Goal: Transaction & Acquisition: Purchase product/service

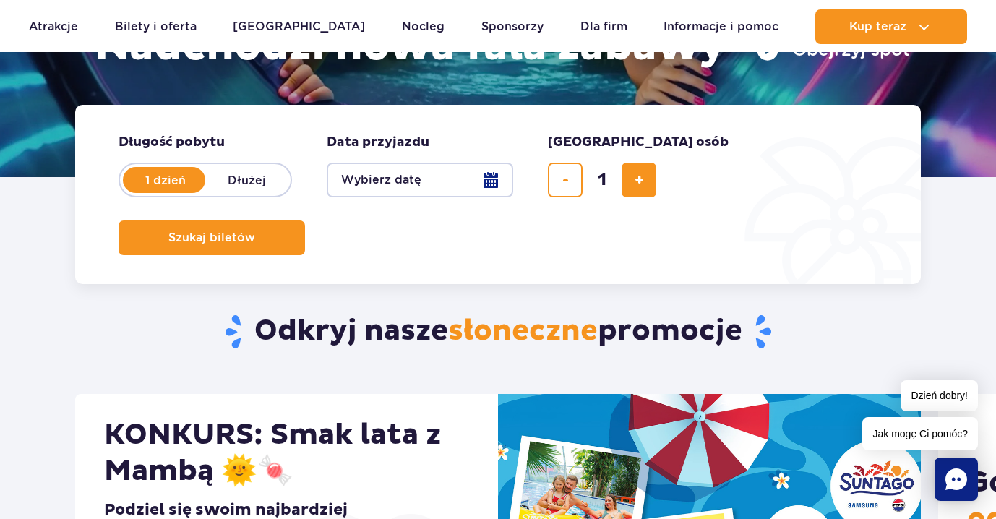
scroll to position [289, 0]
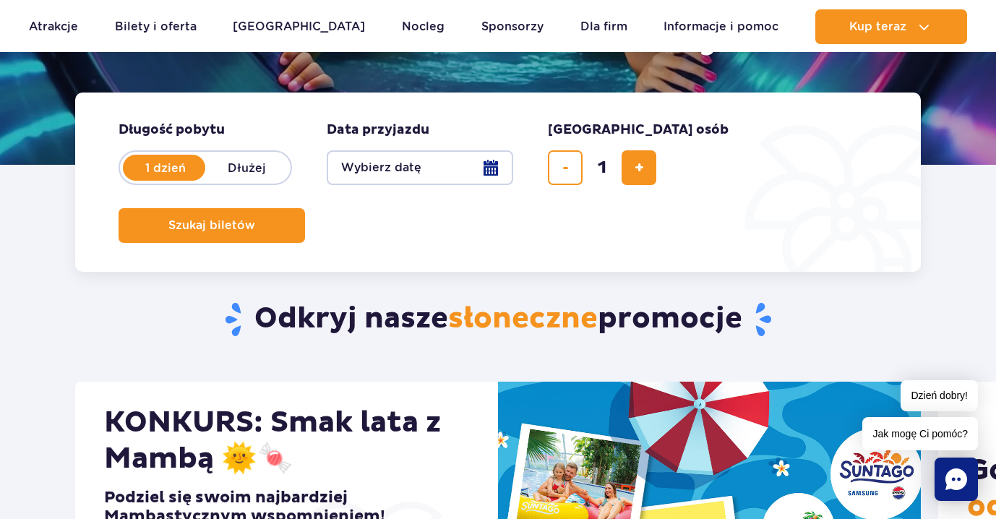
click at [240, 161] on label "Dłużej" at bounding box center [246, 167] width 82 height 30
click at [221, 180] on input "Dłużej" at bounding box center [213, 181] width 16 height 3
radio input "false"
radio input "true"
click at [168, 163] on label "1 dzień" at bounding box center [165, 167] width 82 height 30
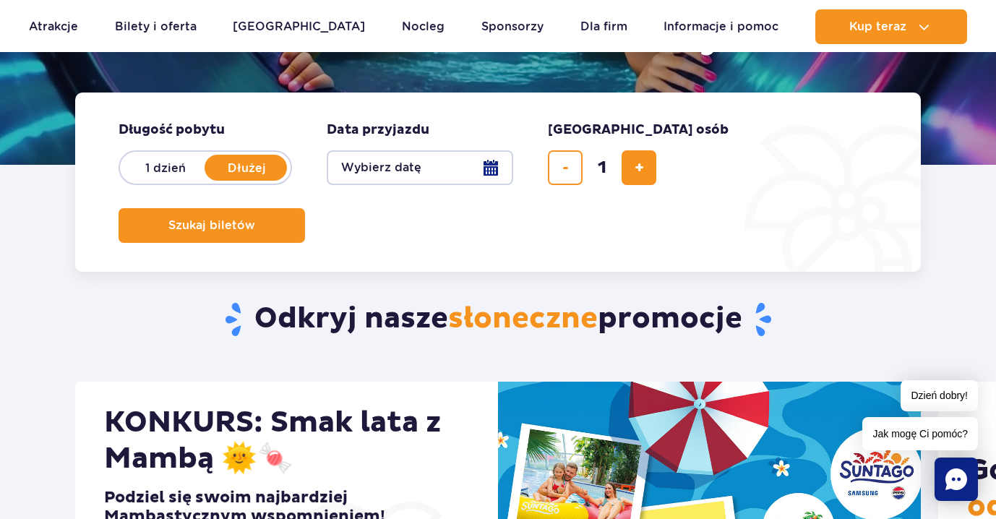
click at [140, 180] on input "1 dzień" at bounding box center [132, 181] width 16 height 3
radio input "true"
click at [443, 173] on button "Wybierz datę" at bounding box center [420, 167] width 186 height 35
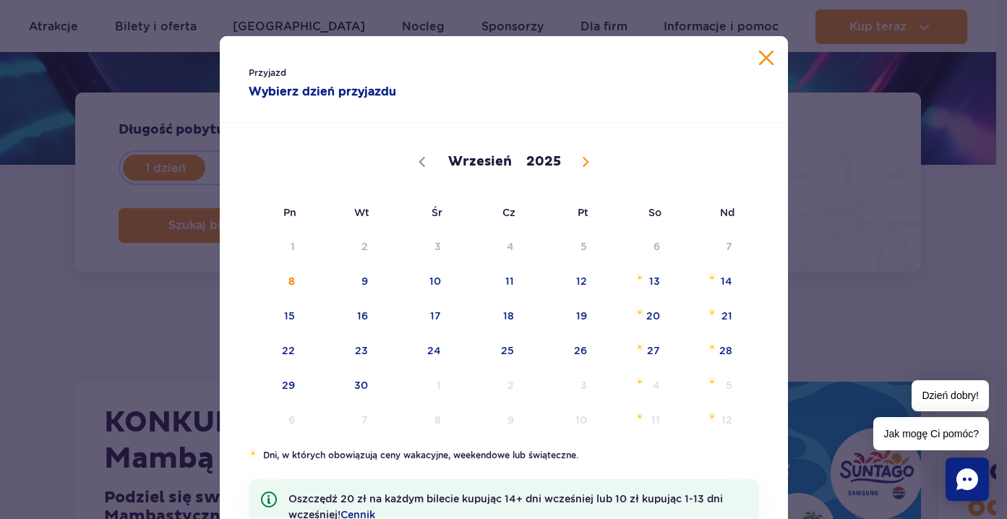
click at [580, 160] on icon at bounding box center [585, 162] width 10 height 10
select select "9"
click at [635, 344] on span "Październik 25, 2025" at bounding box center [639, 347] width 9 height 9
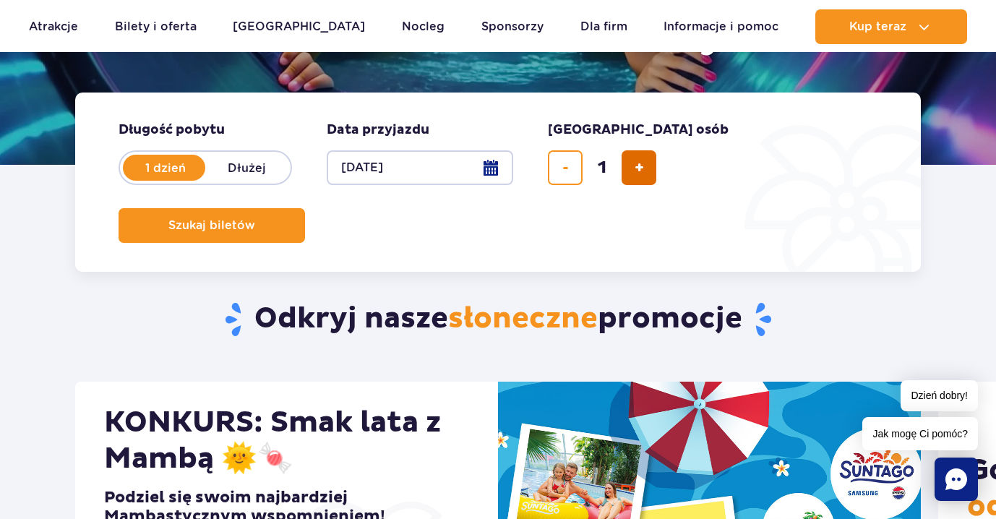
click at [641, 168] on span "dodaj bilet" at bounding box center [639, 168] width 9 height 0
type input "2"
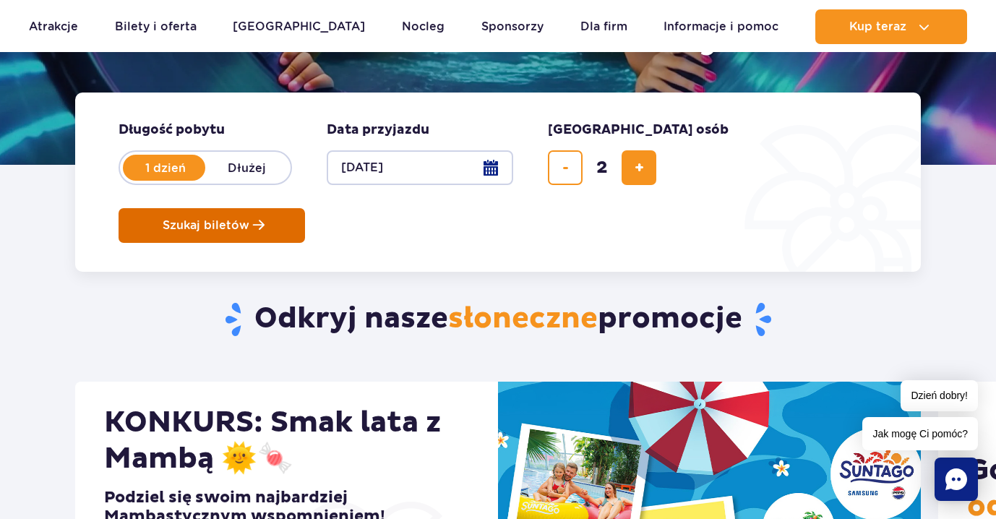
click at [249, 219] on span "Szukaj biletów" at bounding box center [206, 225] width 87 height 13
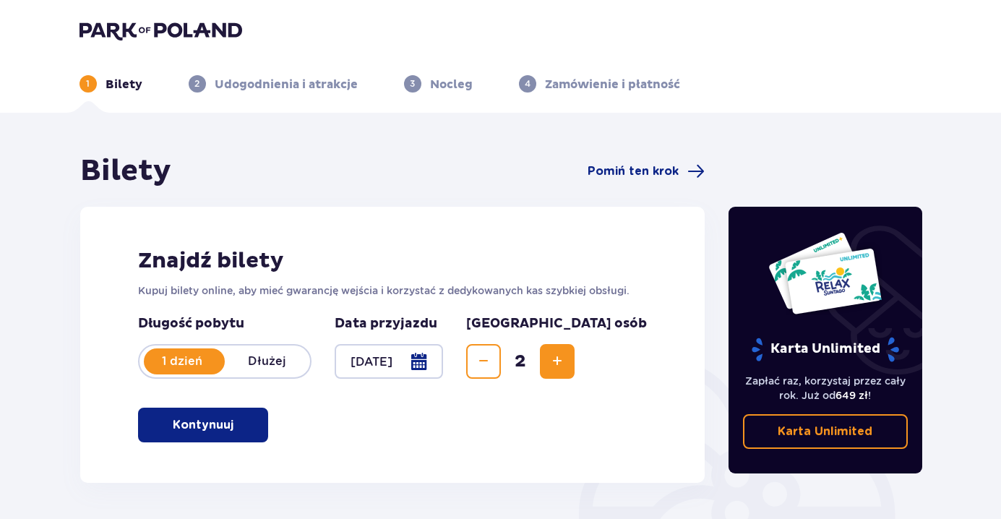
click at [205, 418] on p "Kontynuuj" at bounding box center [203, 425] width 61 height 16
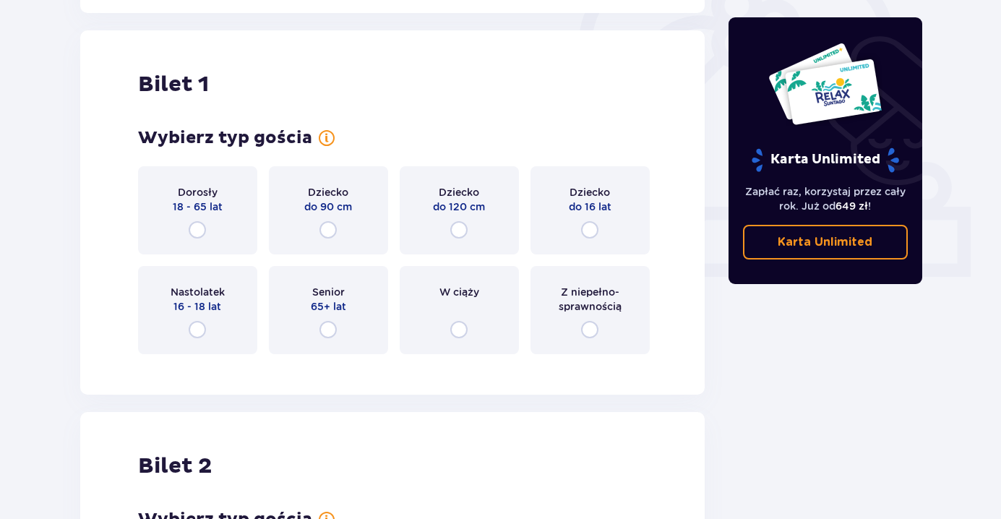
scroll to position [483, 0]
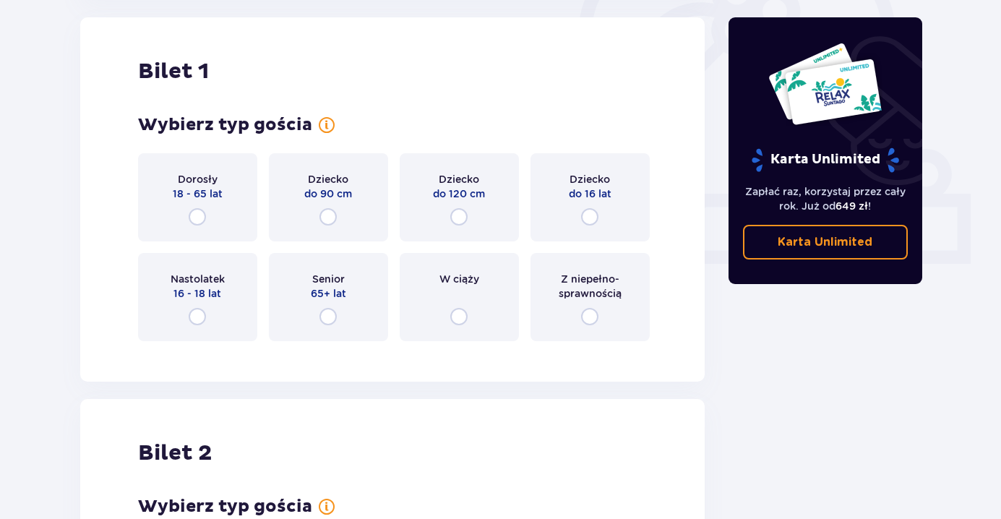
click at [220, 212] on div "Dorosły 18 - 65 lat" at bounding box center [197, 197] width 119 height 88
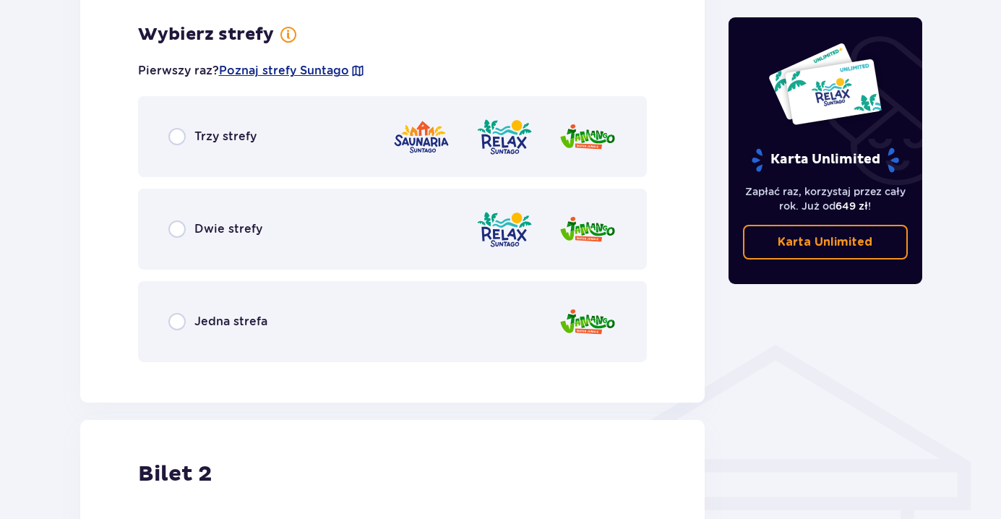
scroll to position [835, 0]
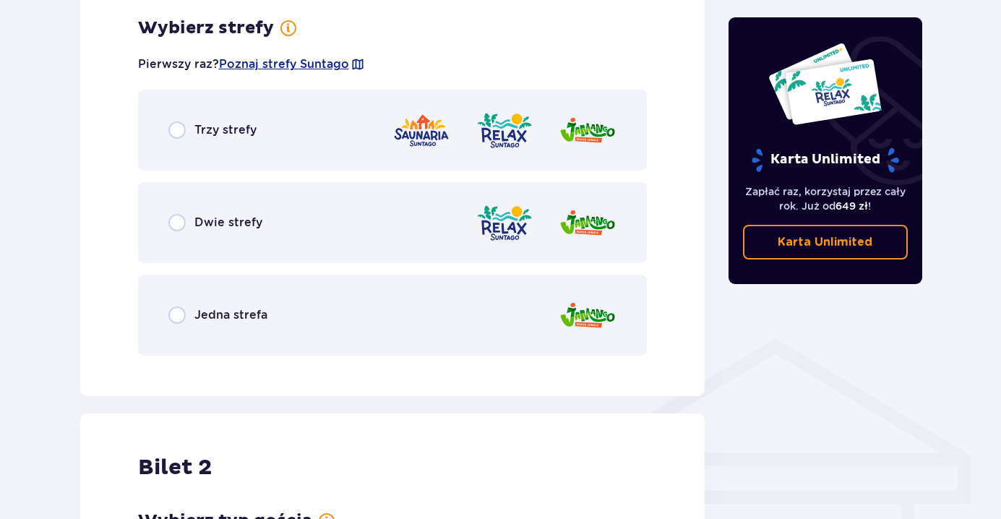
click at [270, 135] on div "Trzy strefy" at bounding box center [393, 130] width 510 height 81
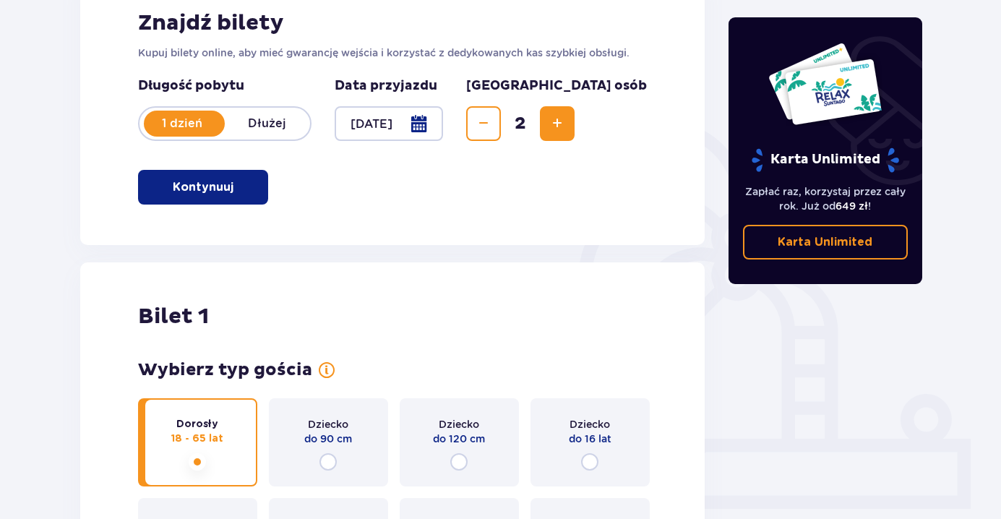
scroll to position [0, 0]
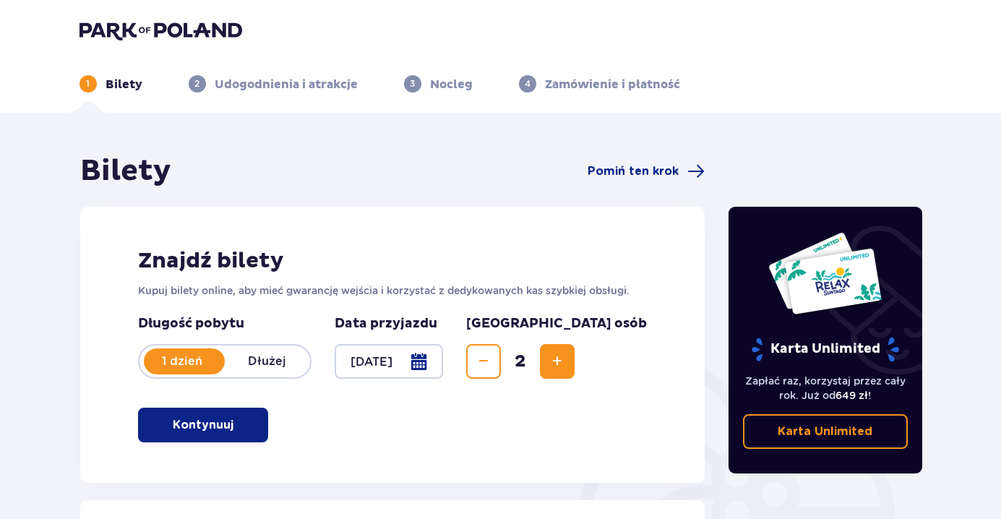
click at [112, 26] on img at bounding box center [160, 30] width 163 height 20
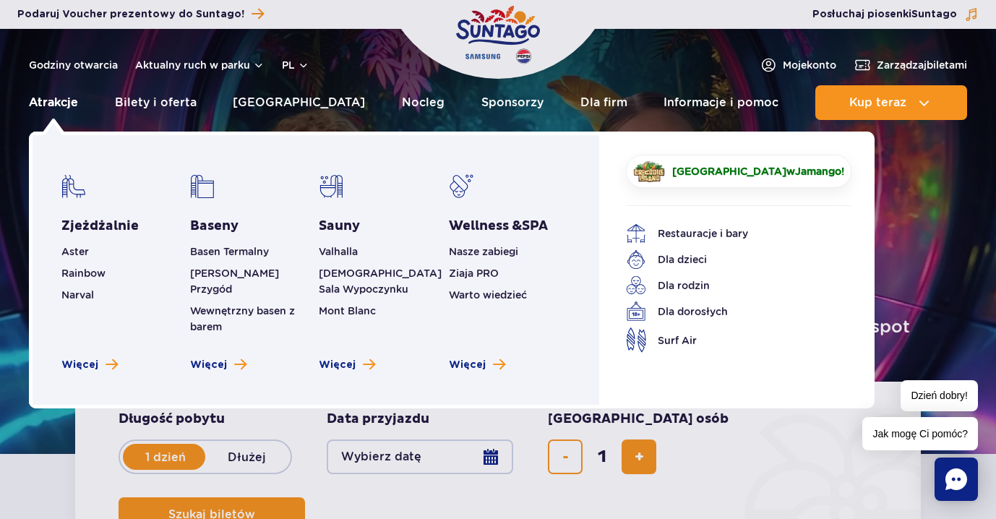
click at [46, 97] on link "Atrakcje" at bounding box center [53, 102] width 49 height 35
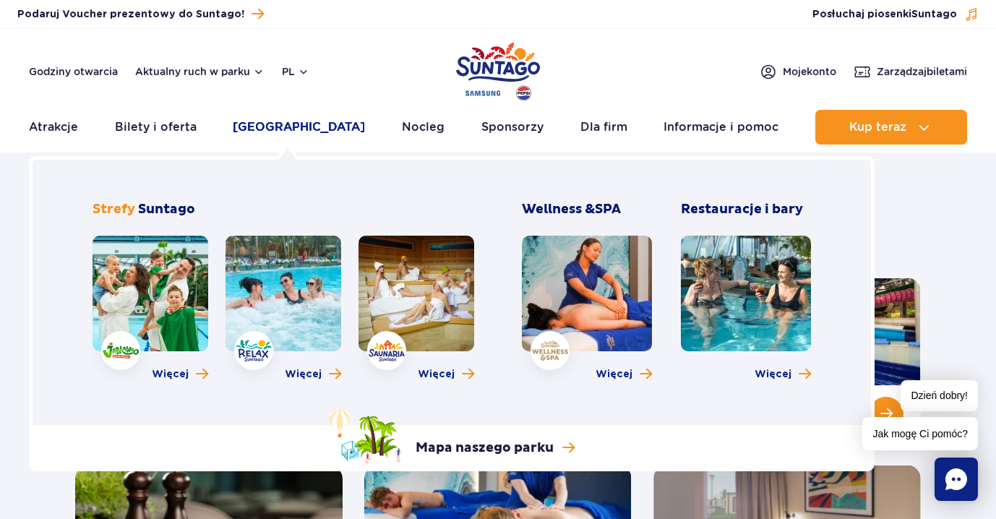
click at [276, 132] on link "[GEOGRAPHIC_DATA]" at bounding box center [299, 127] width 132 height 35
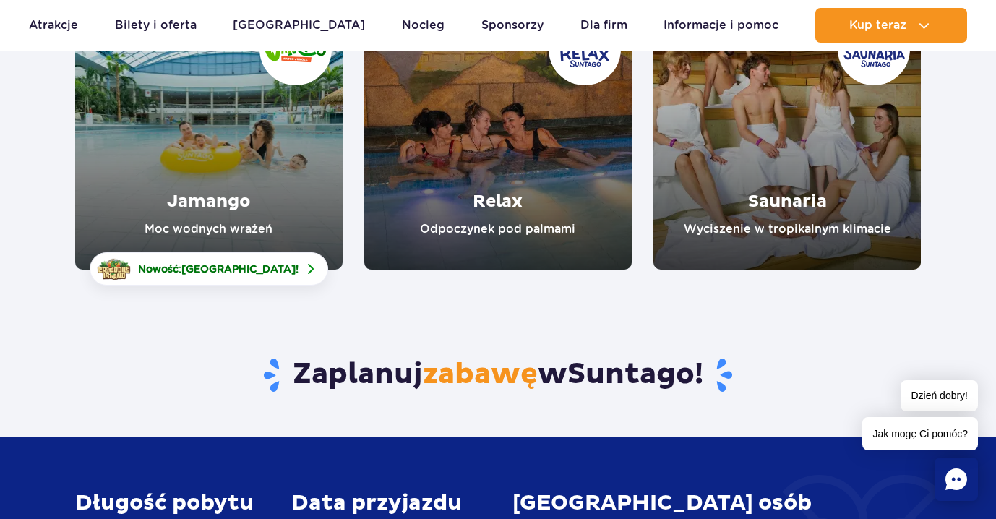
scroll to position [217, 0]
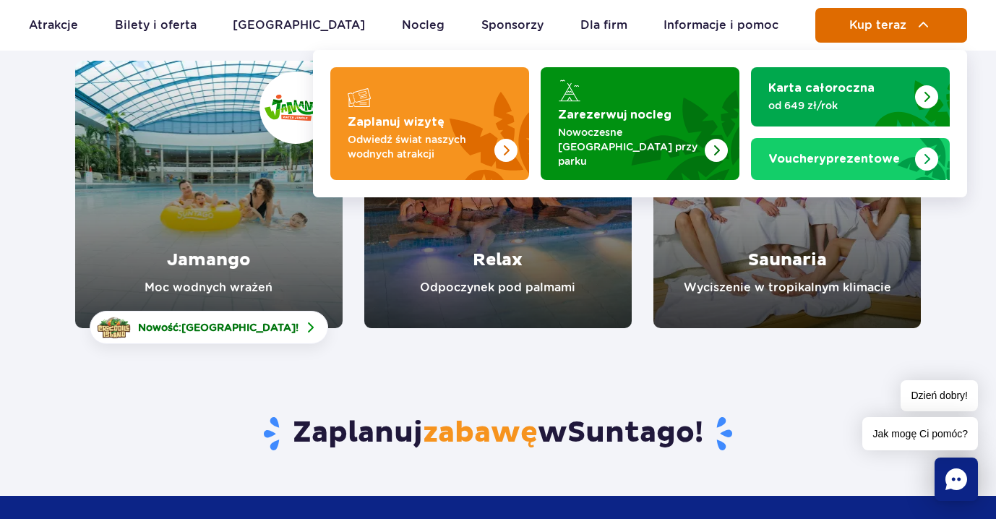
click at [847, 22] on button "Kup teraz" at bounding box center [891, 25] width 152 height 35
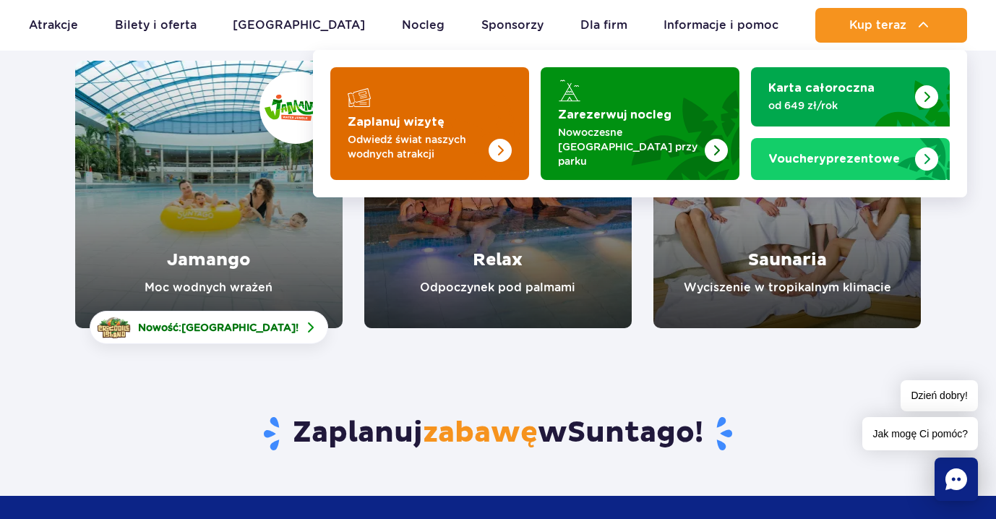
click at [460, 132] on p "Odwiedź świat naszych wodnych atrakcji" at bounding box center [418, 146] width 141 height 29
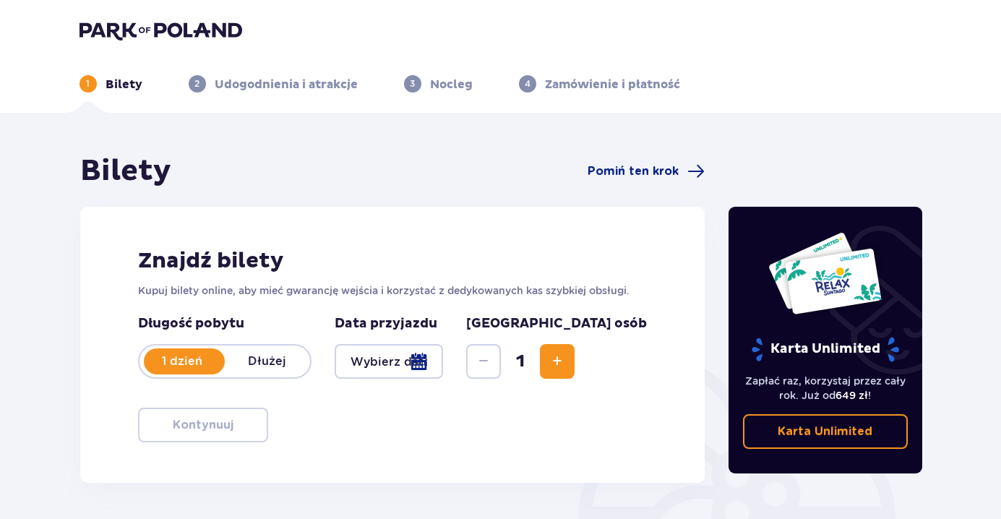
click at [428, 367] on div at bounding box center [389, 361] width 109 height 35
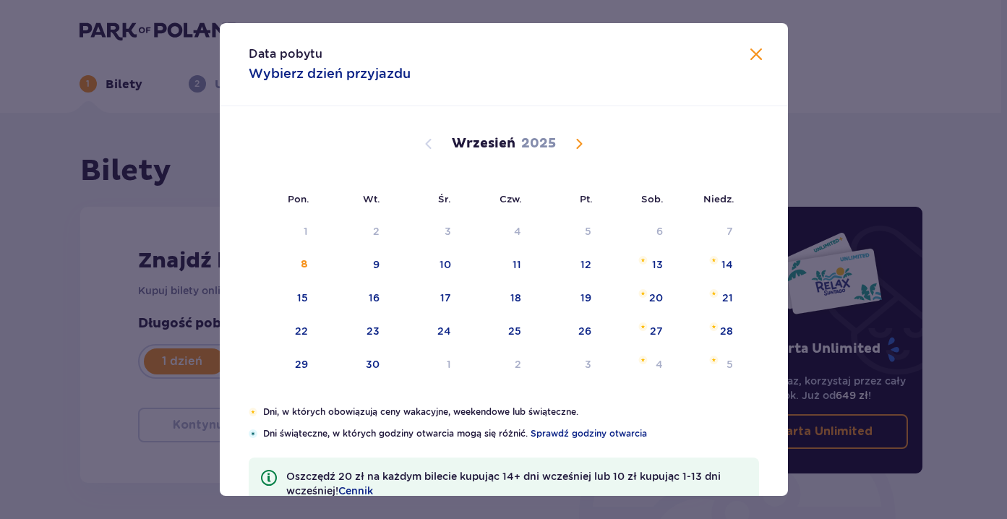
click at [570, 139] on span "Calendar" at bounding box center [578, 143] width 17 height 17
click at [573, 149] on span "Calendar" at bounding box center [578, 143] width 17 height 17
click at [424, 143] on span "Calendar" at bounding box center [428, 143] width 17 height 17
click at [666, 335] on div "25" at bounding box center [638, 332] width 70 height 32
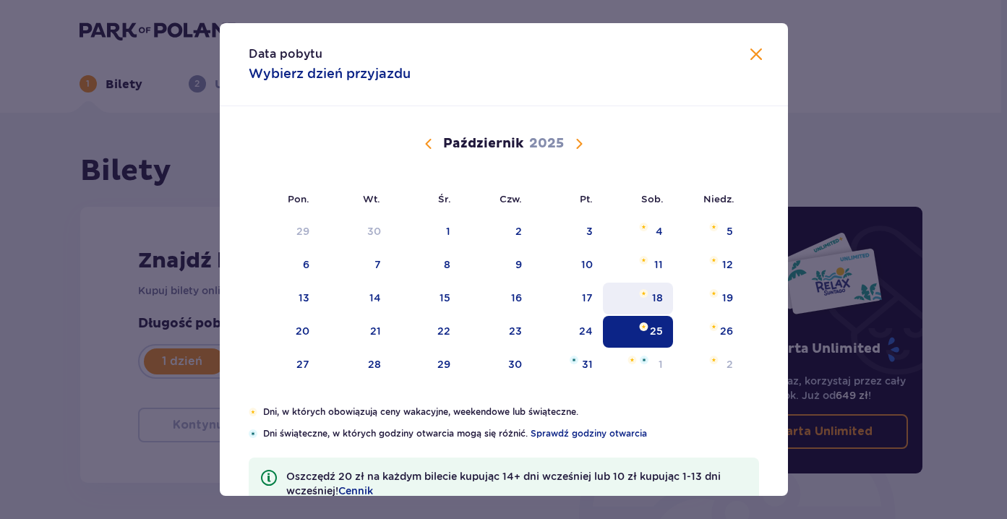
type input "25.10.25"
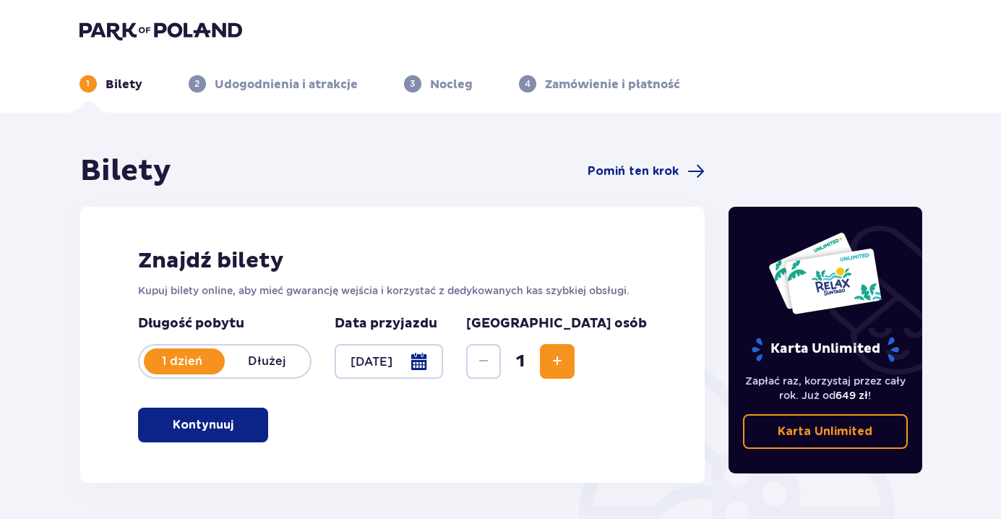
scroll to position [72, 0]
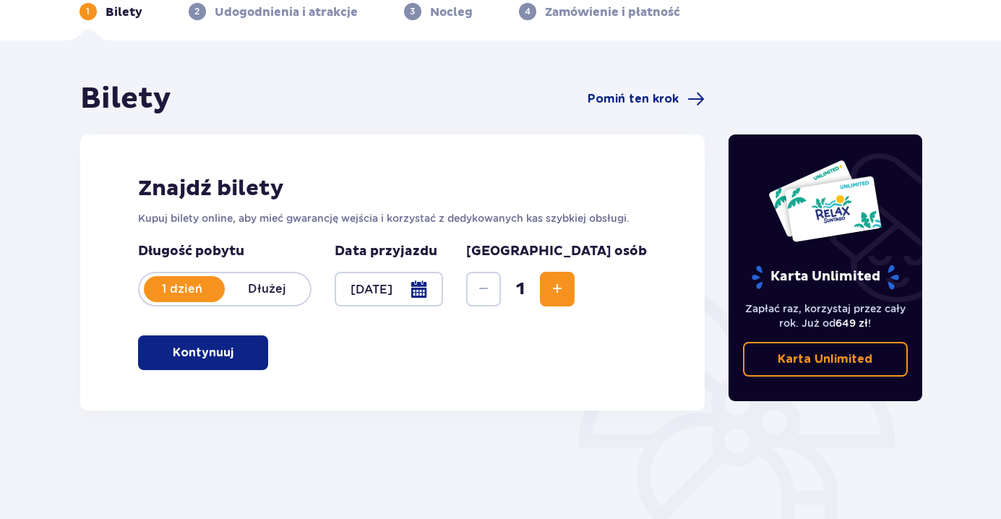
click at [575, 295] on button "Increase" at bounding box center [557, 289] width 35 height 35
click at [252, 359] on button "Kontynuuj" at bounding box center [203, 352] width 130 height 35
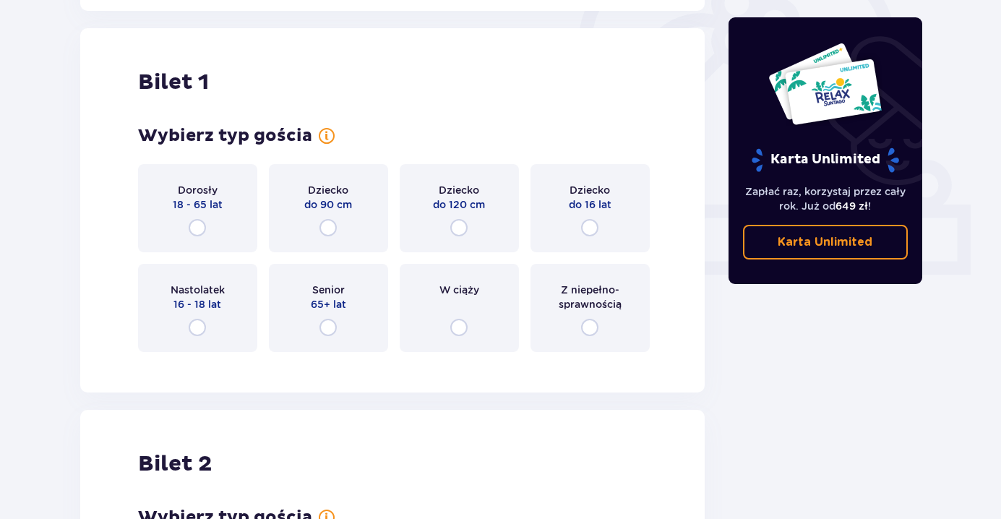
scroll to position [483, 0]
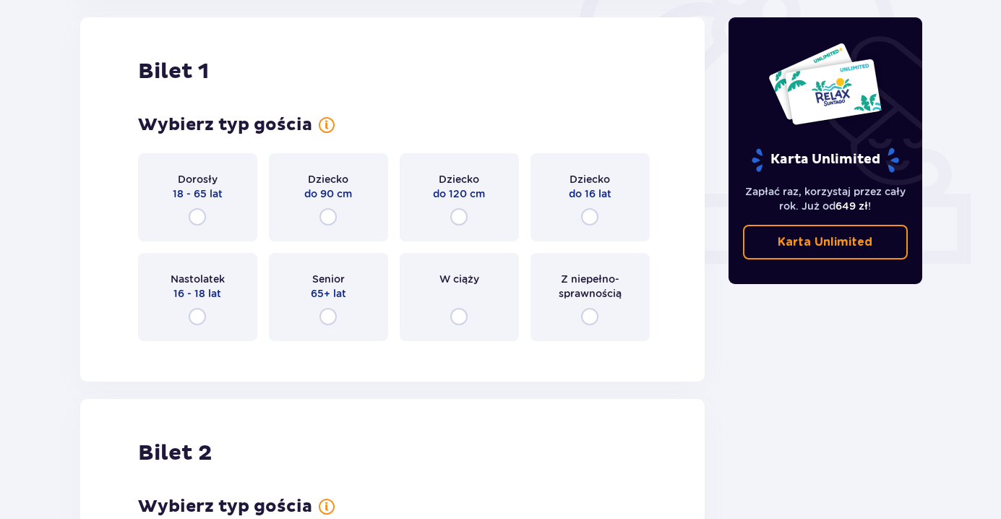
click at [210, 333] on div "Nastolatek 16 - 18 lat" at bounding box center [197, 297] width 119 height 88
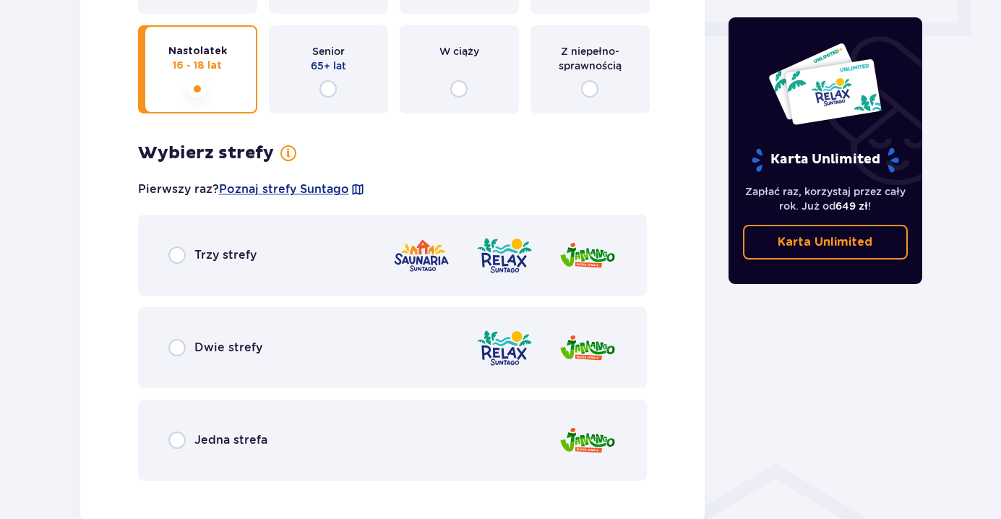
scroll to position [691, 0]
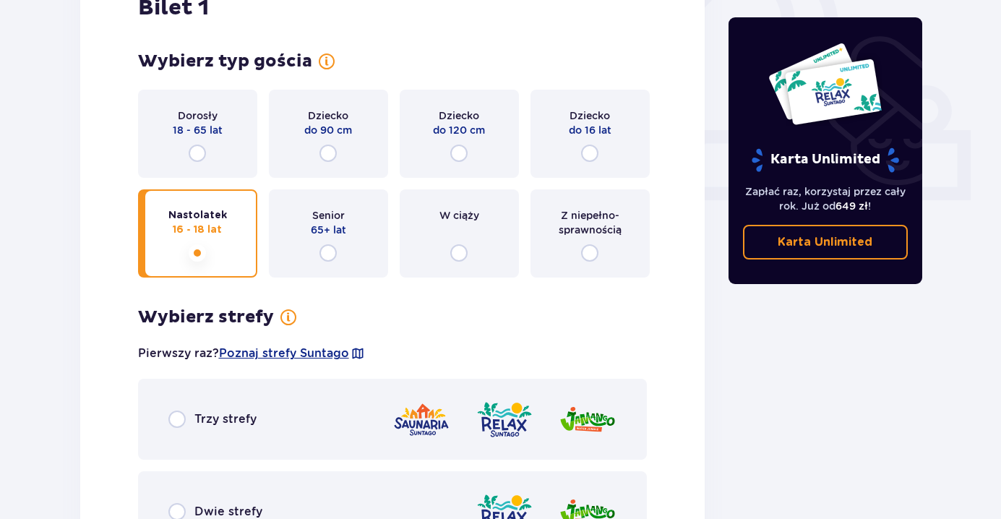
click at [212, 125] on p "18 - 65 lat" at bounding box center [198, 130] width 50 height 14
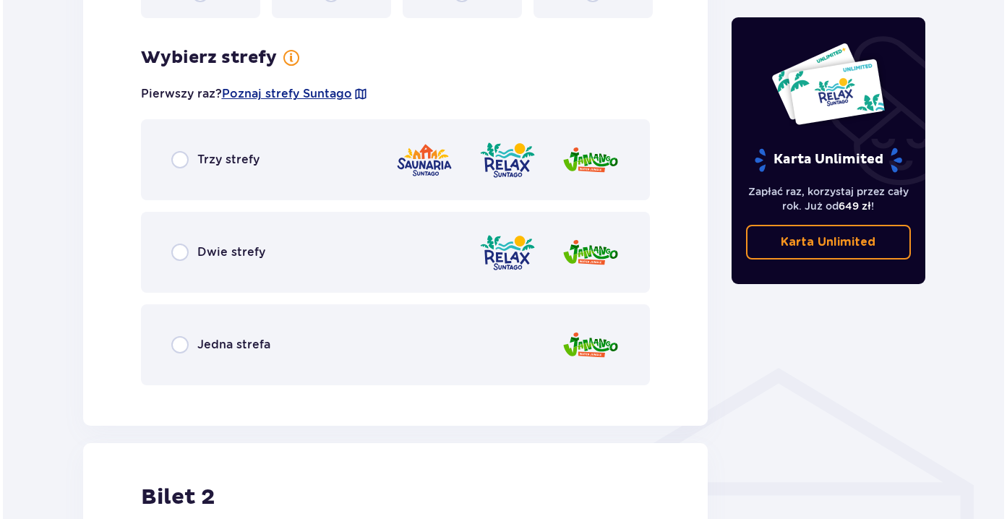
scroll to position [835, 0]
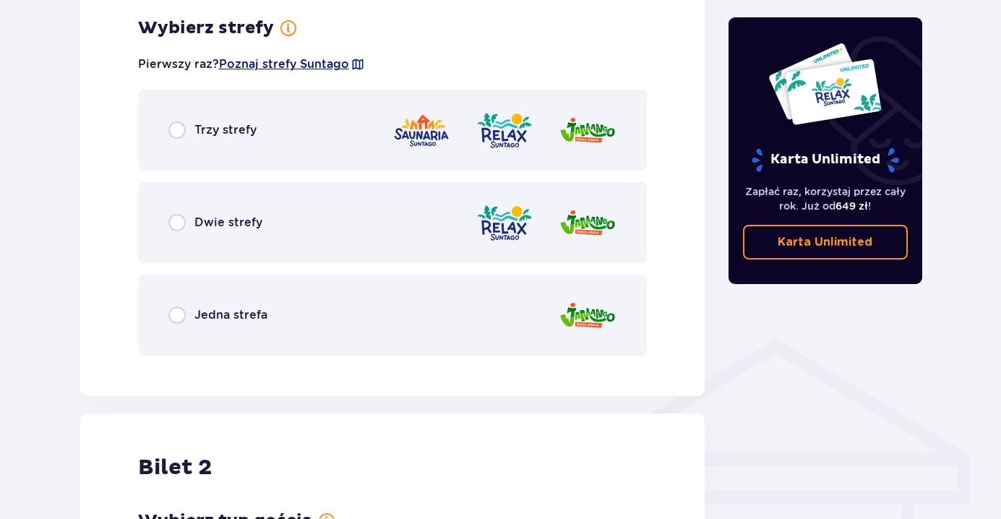
click at [319, 64] on span "Poznaj strefy Suntago" at bounding box center [284, 64] width 130 height 16
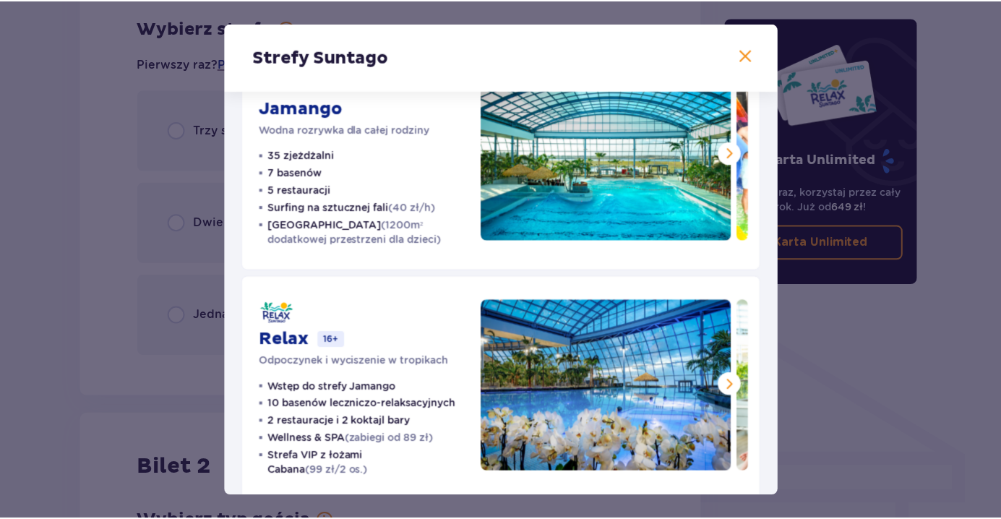
scroll to position [23, 0]
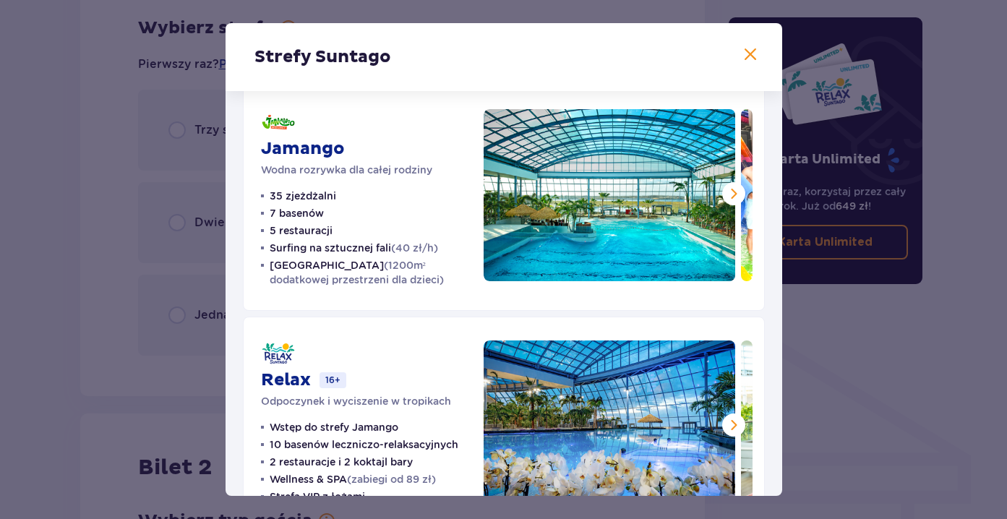
click at [220, 172] on div "Strefy Suntago Jamango Wodna rozrywka dla całej rodziny 35 zjeżdżalni 7 basenów…" at bounding box center [503, 259] width 1007 height 519
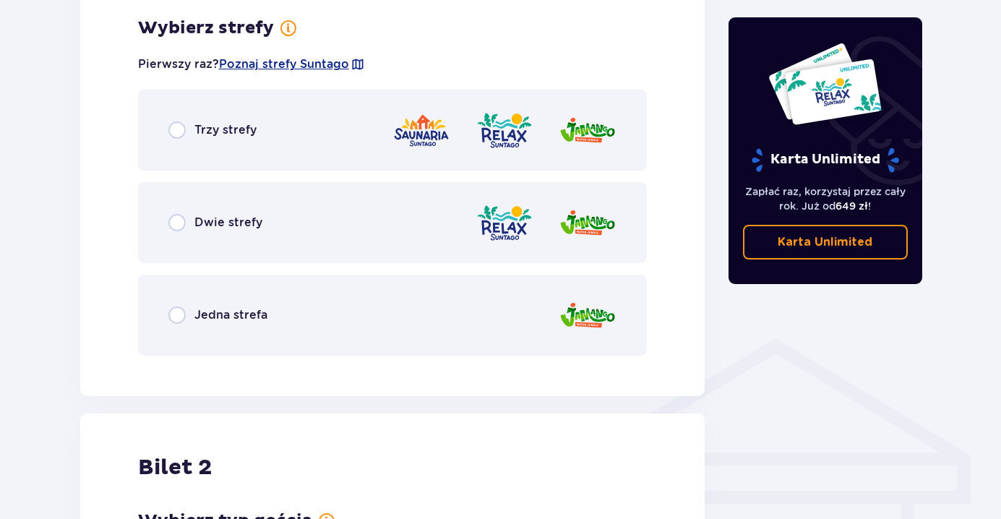
click at [411, 133] on img at bounding box center [421, 130] width 58 height 41
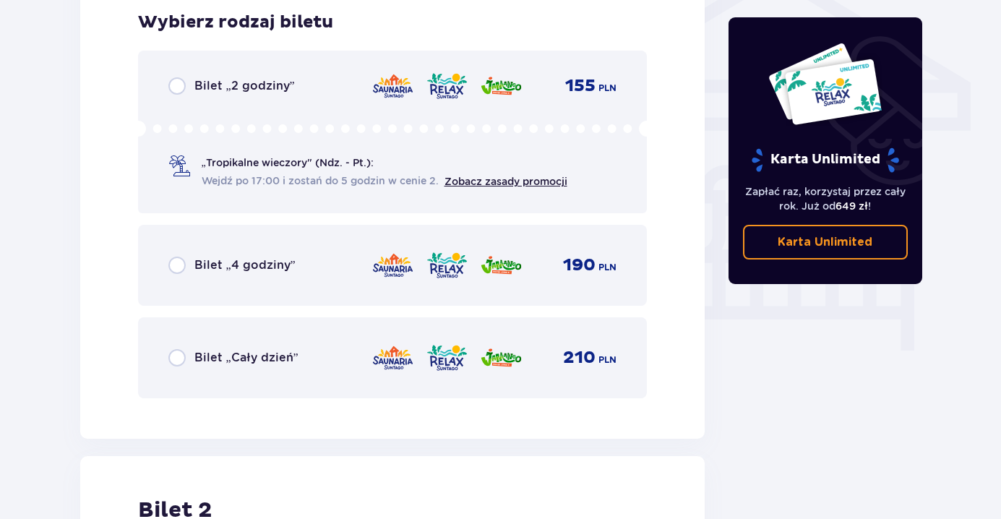
scroll to position [1203, 0]
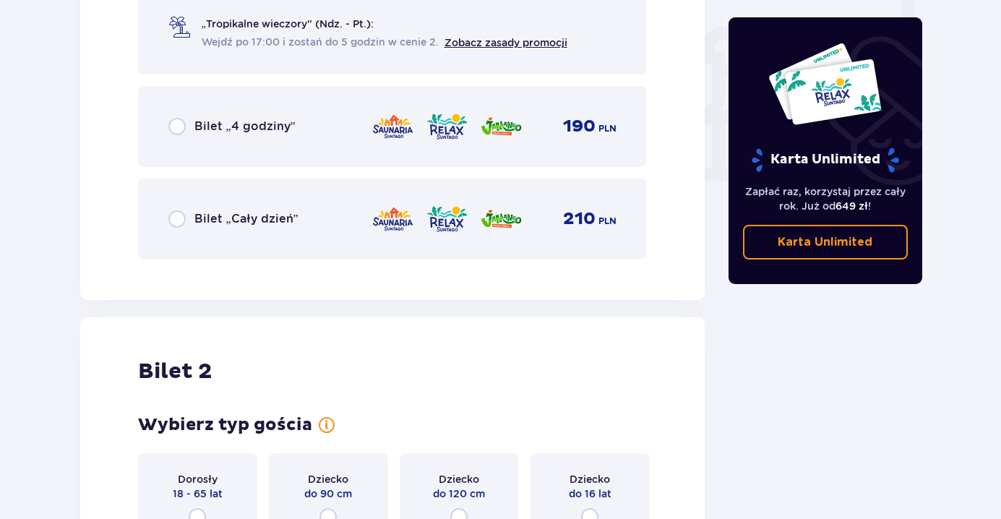
click at [270, 236] on div "Bilet „Cały dzień” 210 PLN" at bounding box center [393, 219] width 510 height 81
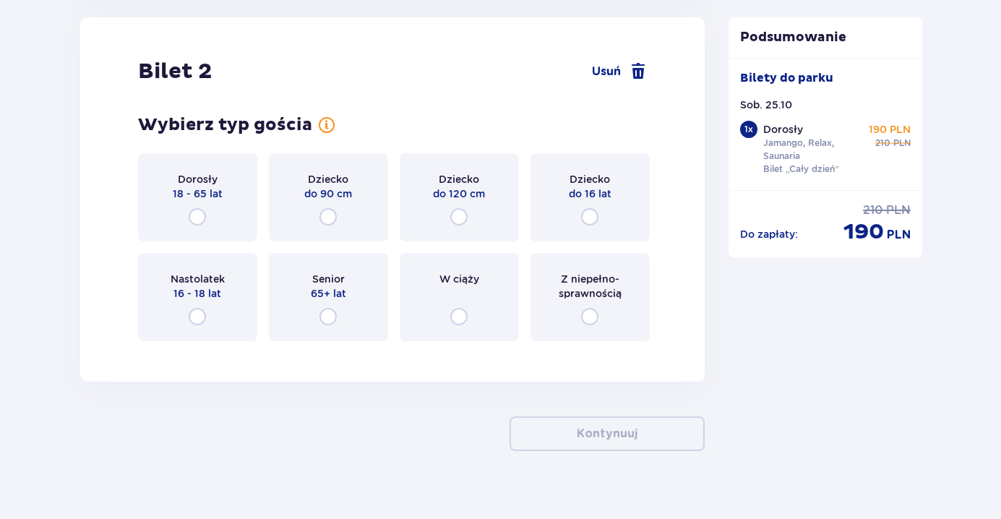
click at [226, 204] on div "Dorosły 18 - 65 lat" at bounding box center [197, 197] width 119 height 88
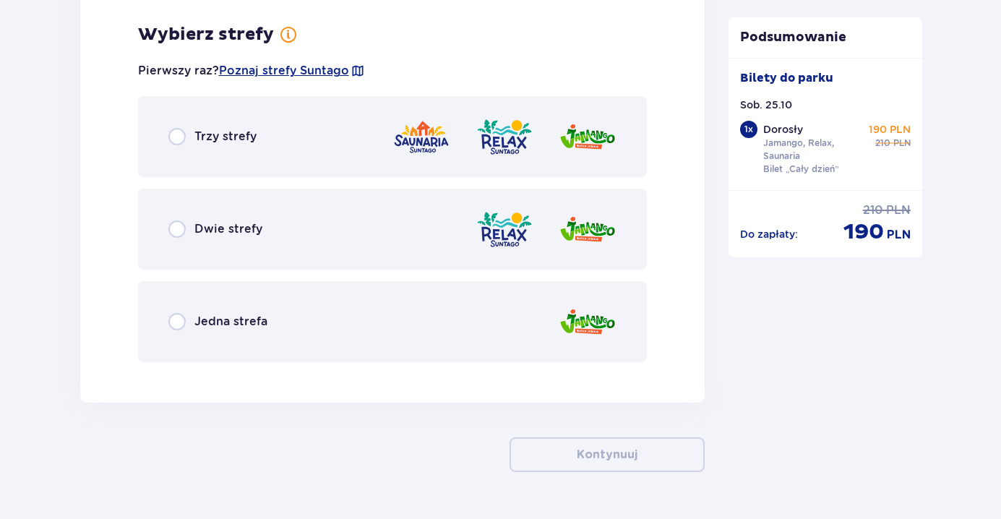
scroll to position [2000, 0]
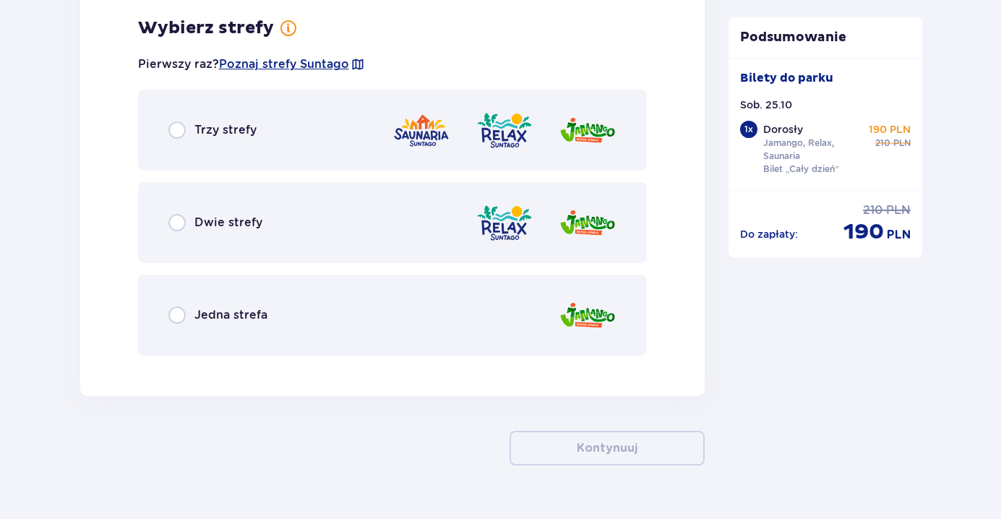
click at [283, 143] on div "Trzy strefy" at bounding box center [393, 130] width 510 height 81
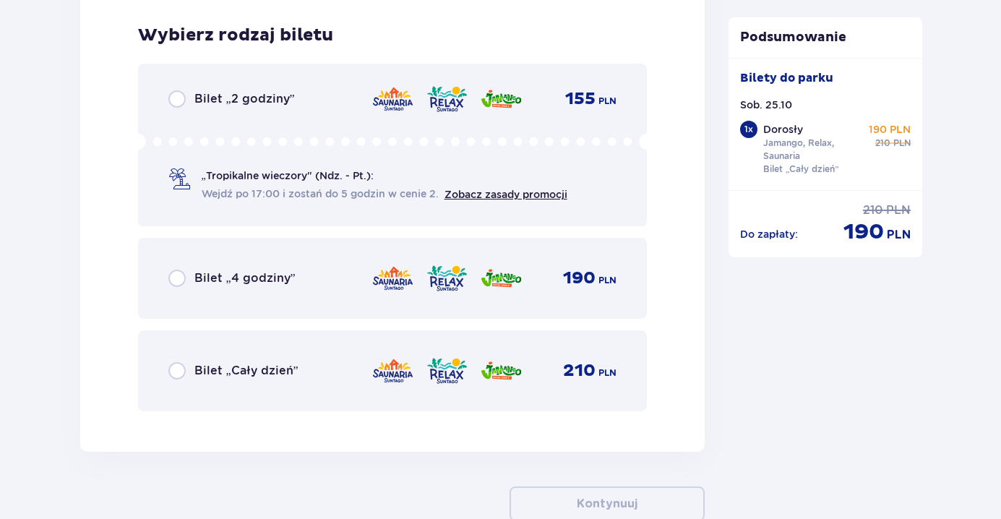
scroll to position [2367, 0]
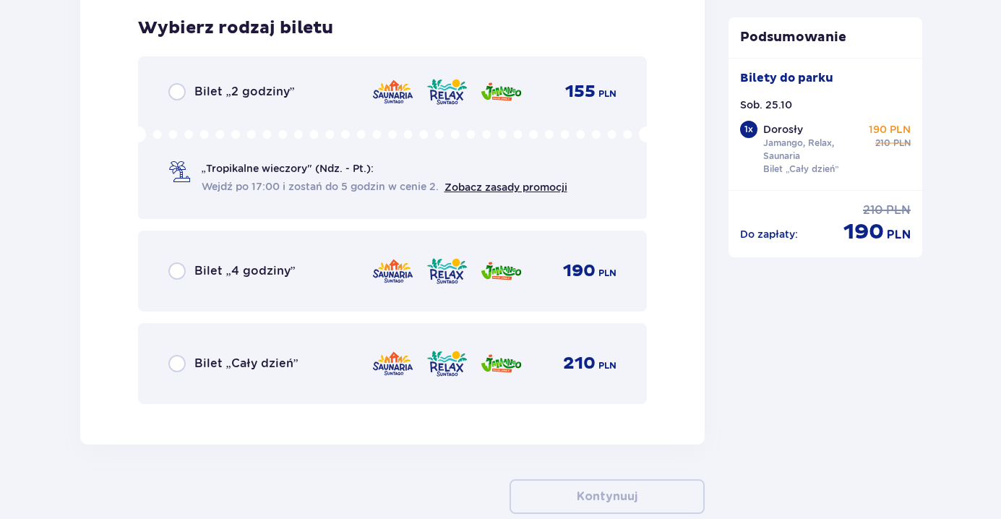
click at [300, 335] on div "Bilet „Cały dzień” 210 PLN" at bounding box center [393, 363] width 510 height 81
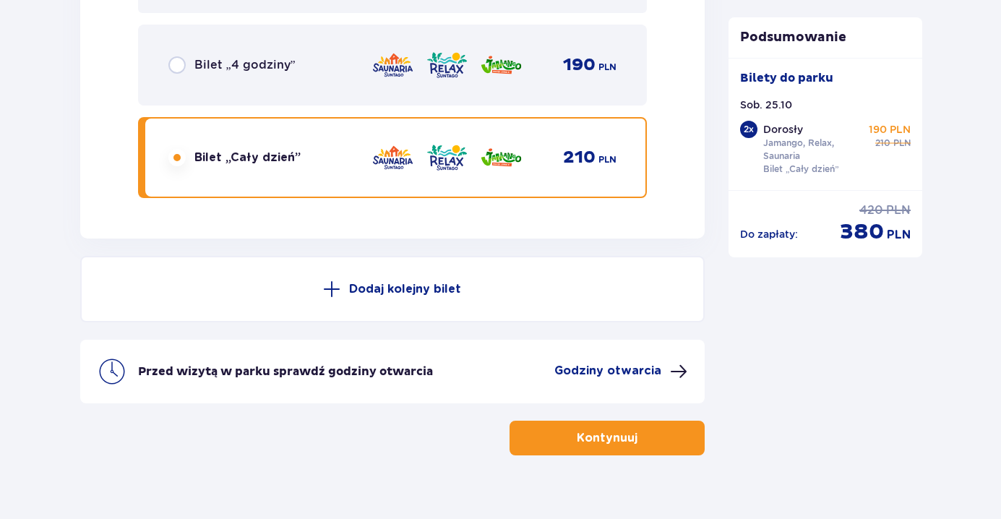
scroll to position [2596, 0]
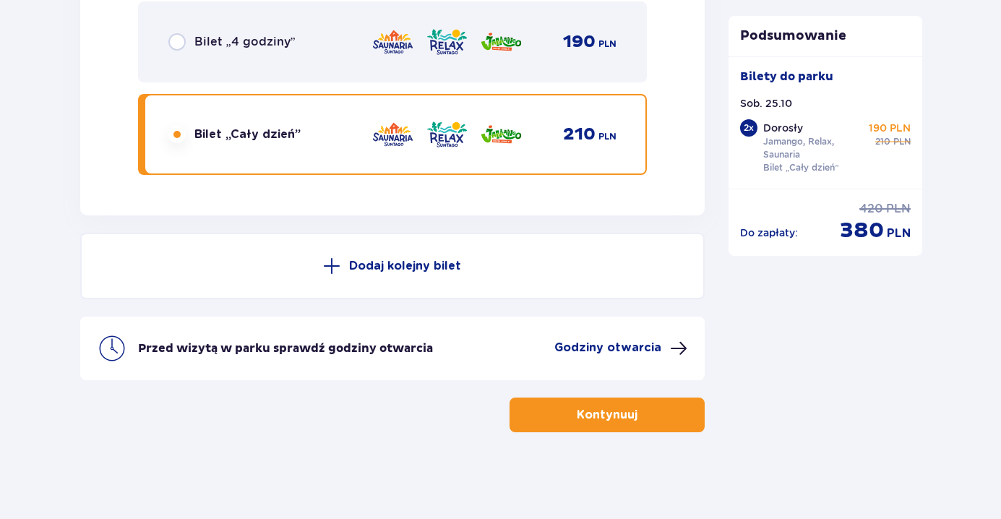
click at [638, 349] on p "Godziny otwarcia" at bounding box center [607, 348] width 107 height 16
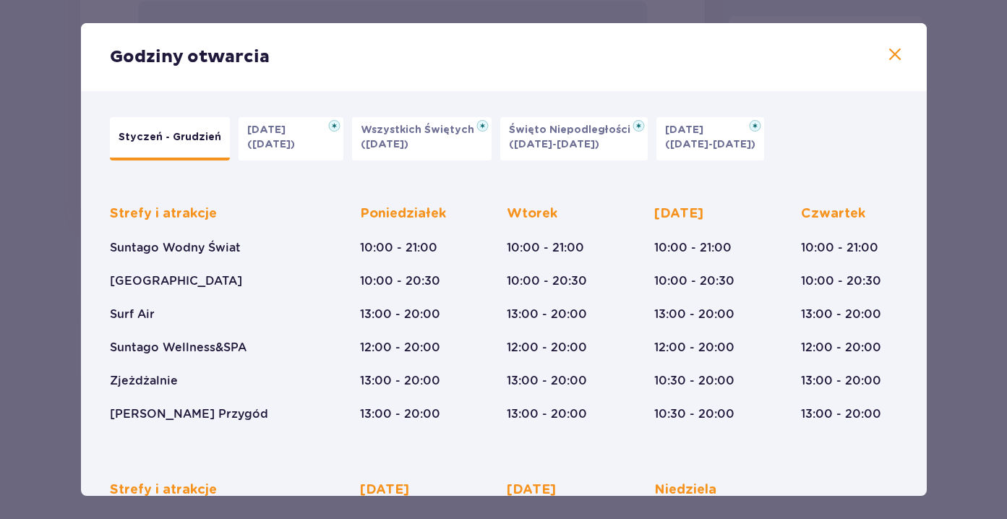
click at [886, 48] on span at bounding box center [894, 54] width 17 height 17
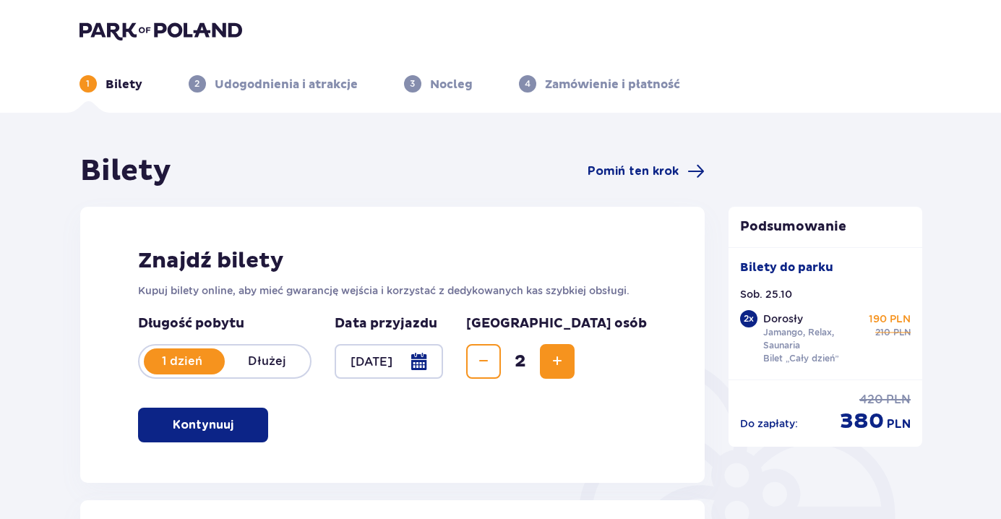
click at [186, 23] on img at bounding box center [160, 30] width 163 height 20
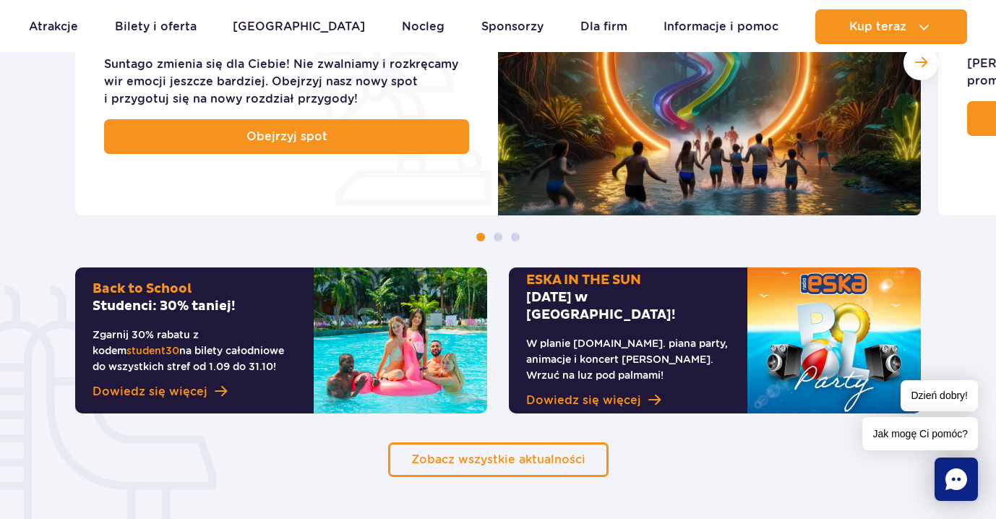
scroll to position [867, 0]
